Goal: Transaction & Acquisition: Download file/media

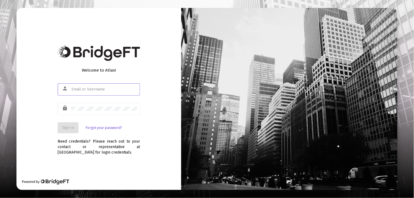
click at [105, 90] on input "text" at bounding box center [104, 89] width 66 height 4
type input "[EMAIL_ADDRESS][DOMAIN_NAME]"
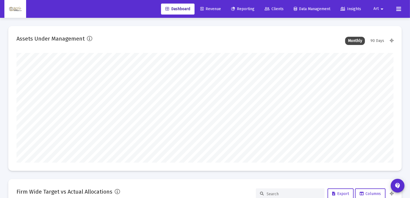
scroll to position [110, 203]
type input "[DATE]"
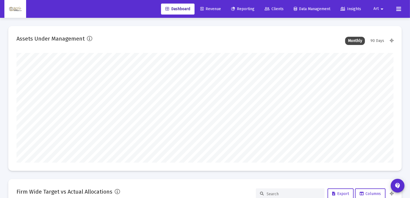
click at [249, 9] on span "Reporting" at bounding box center [242, 9] width 23 height 5
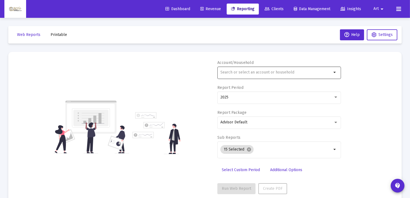
click at [227, 76] on div at bounding box center [275, 72] width 111 height 13
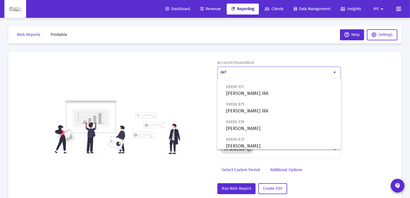
scroll to position [105, 0]
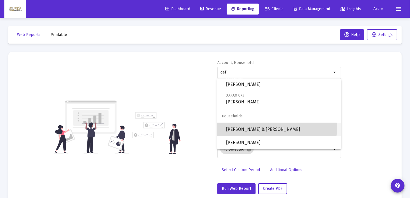
click at [273, 129] on span "[PERSON_NAME] & [PERSON_NAME]" at bounding box center [281, 129] width 110 height 13
type input "[PERSON_NAME] & [PERSON_NAME]"
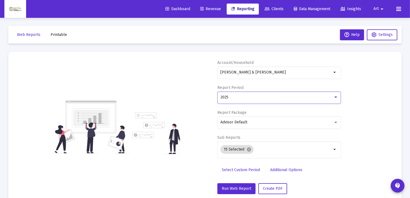
click at [335, 96] on div at bounding box center [335, 97] width 5 height 4
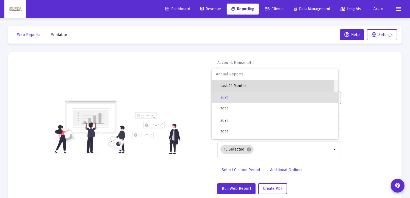
click at [252, 87] on span "Last 12 Months" at bounding box center [276, 86] width 113 height 12
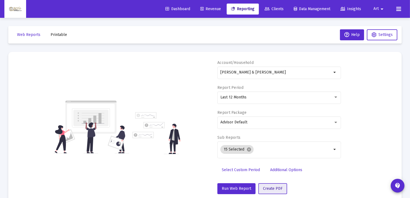
click at [275, 188] on span "Create PDF" at bounding box center [273, 189] width 20 height 5
click at [62, 36] on span "Printable" at bounding box center [59, 34] width 16 height 5
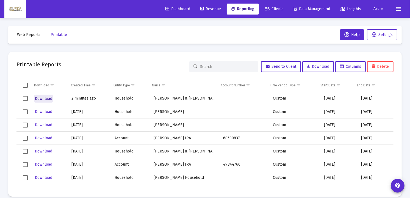
click at [41, 98] on span "Download" at bounding box center [43, 98] width 17 height 5
